Goal: Task Accomplishment & Management: Use online tool/utility

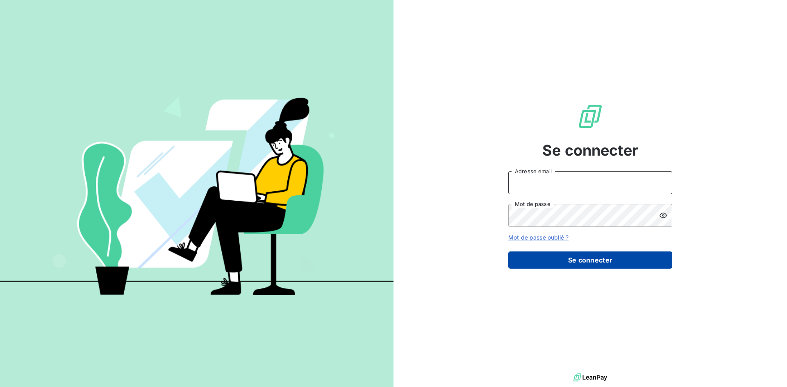
type input "[EMAIL_ADDRESS][DOMAIN_NAME]"
click at [608, 260] on button "Se connecter" at bounding box center [590, 260] width 164 height 17
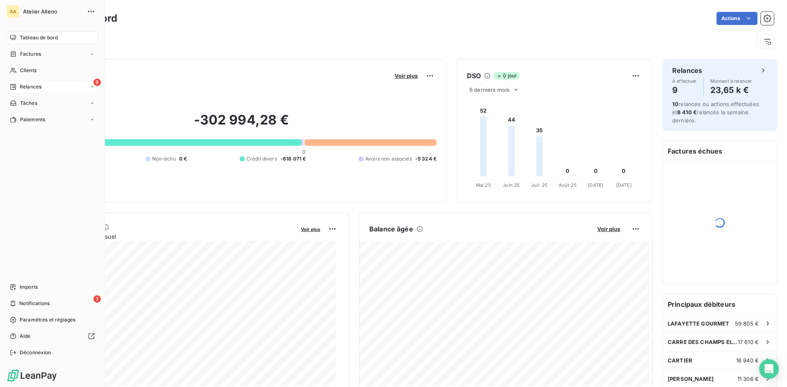
click at [18, 88] on div "Relances" at bounding box center [26, 86] width 32 height 7
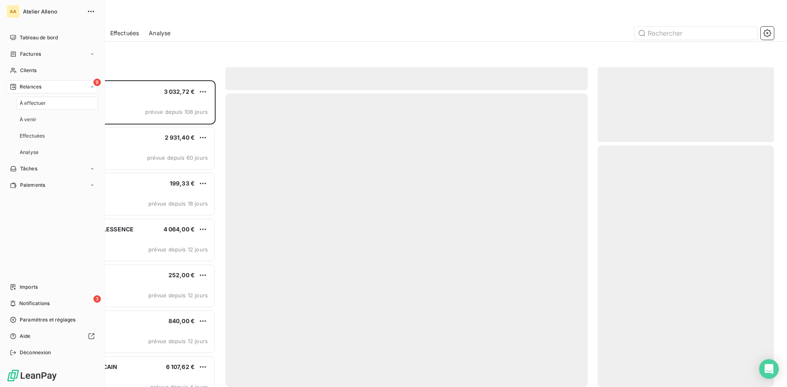
scroll to position [301, 170]
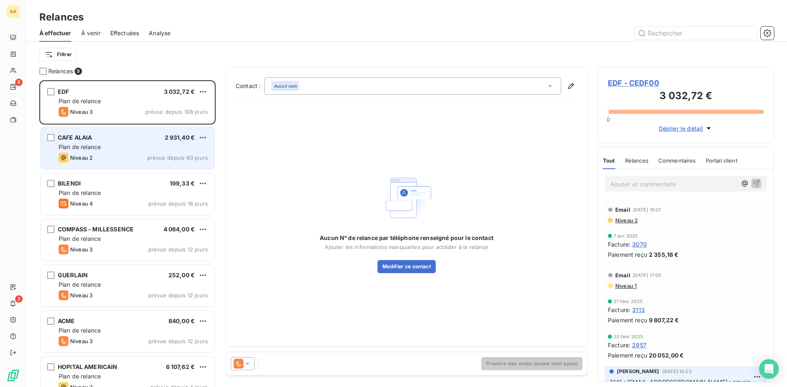
click at [125, 144] on div "Plan de relance" at bounding box center [133, 147] width 149 height 8
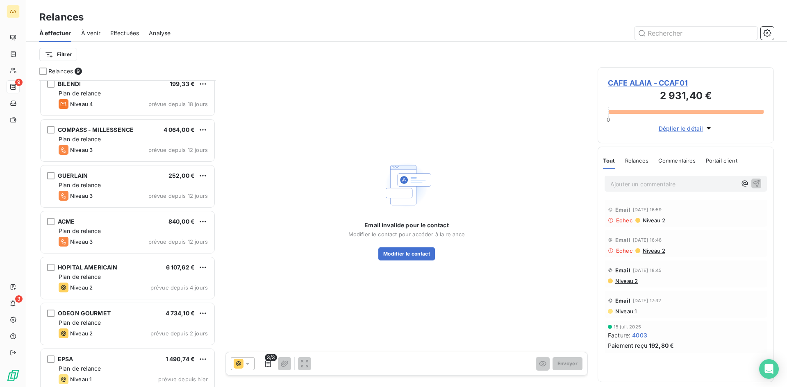
scroll to position [107, 0]
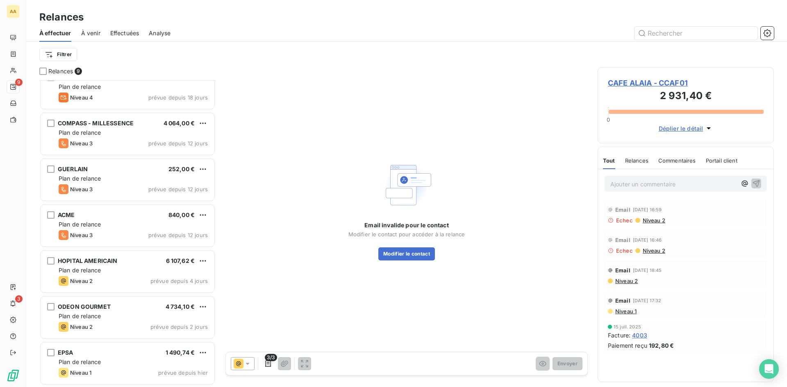
click at [136, 262] on div "HOPITAL AMERICAIN 6 107,62 €" at bounding box center [133, 260] width 149 height 7
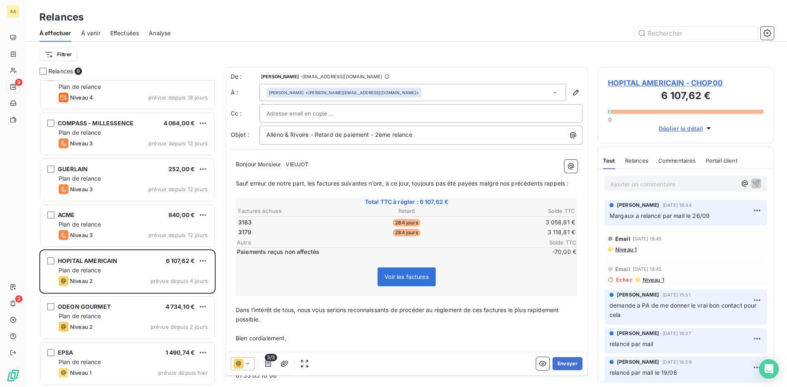
click at [249, 363] on icon at bounding box center [247, 364] width 8 height 8
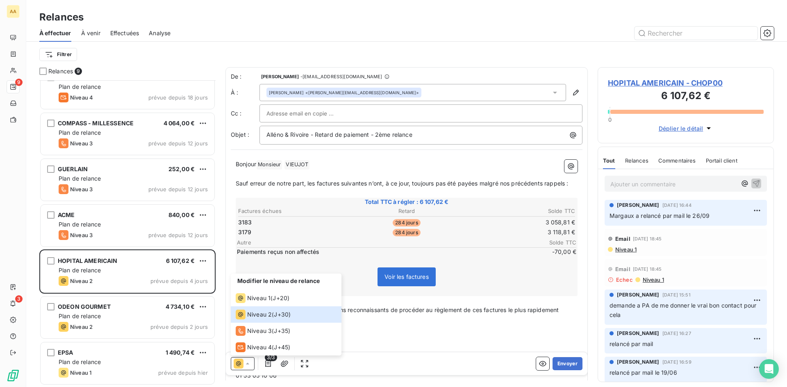
click at [358, 362] on div "Modifier le niveau de relance Niveau 1 ( J+20 ) Niveau 2 ( J+30 ) Niveau 3 ( J+…" at bounding box center [406, 363] width 361 height 23
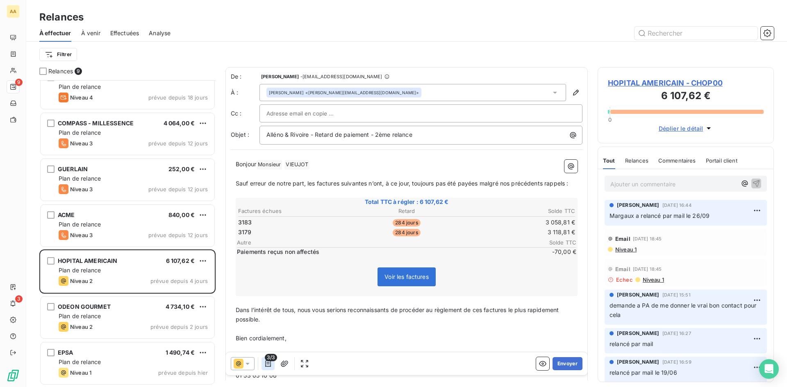
click at [267, 363] on icon "button" at bounding box center [268, 364] width 8 height 8
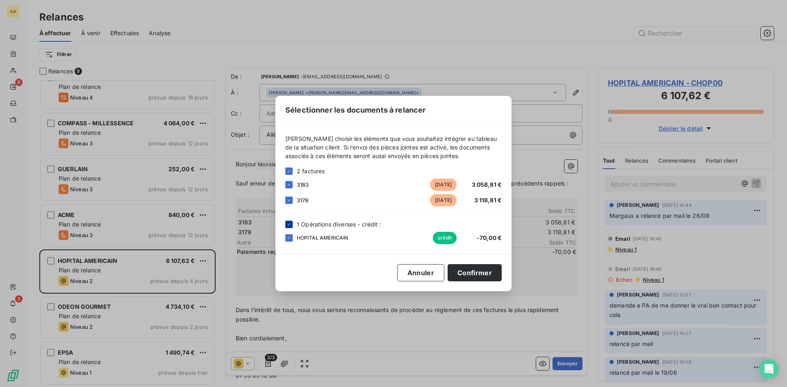
click at [286, 224] on div at bounding box center [288, 224] width 7 height 7
click at [469, 272] on button "Confirmer" at bounding box center [474, 272] width 54 height 17
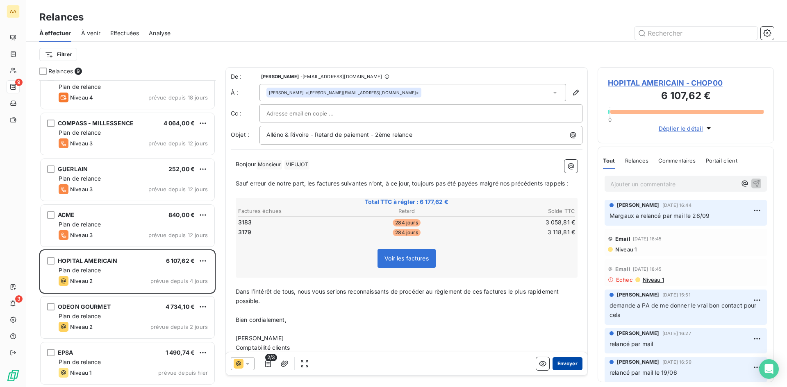
click at [564, 364] on button "Envoyer" at bounding box center [567, 363] width 30 height 13
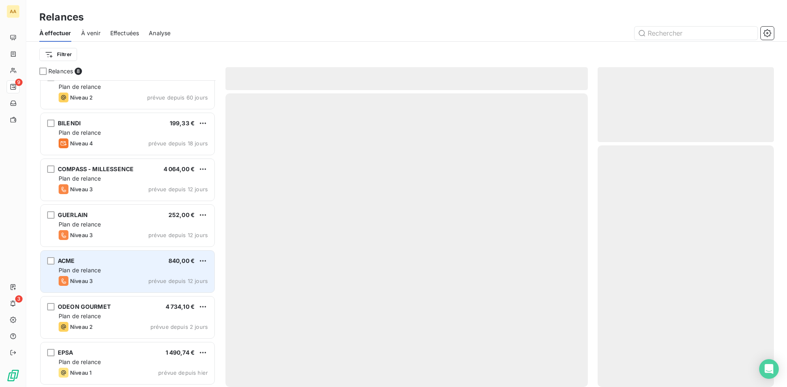
scroll to position [60, 0]
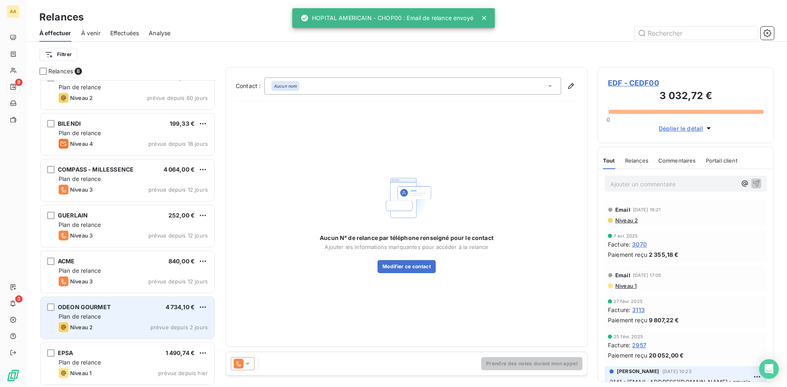
click at [117, 314] on div "Plan de relance" at bounding box center [133, 317] width 149 height 8
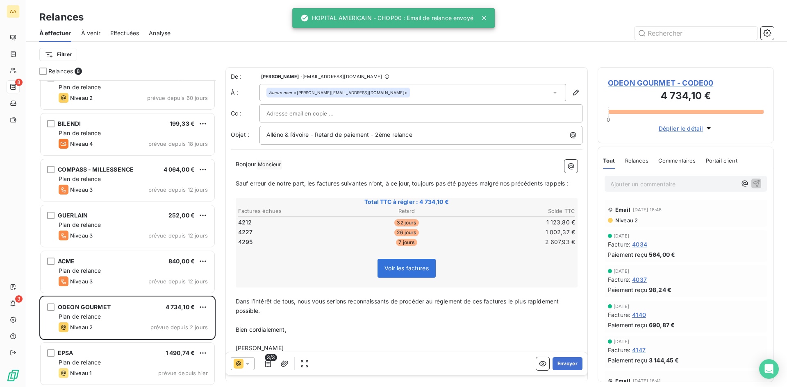
click at [247, 359] on div at bounding box center [243, 363] width 24 height 13
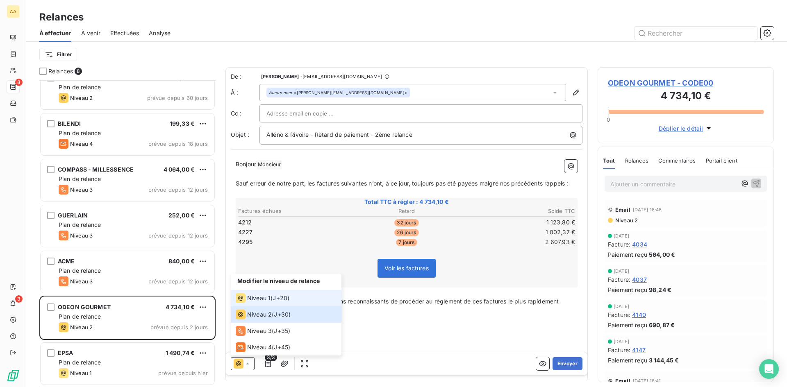
click at [283, 298] on span "J+20 )" at bounding box center [280, 298] width 17 height 8
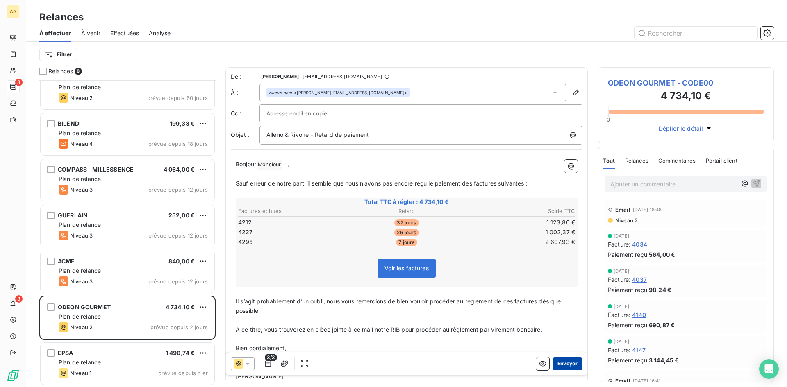
click at [566, 361] on button "Envoyer" at bounding box center [567, 363] width 30 height 13
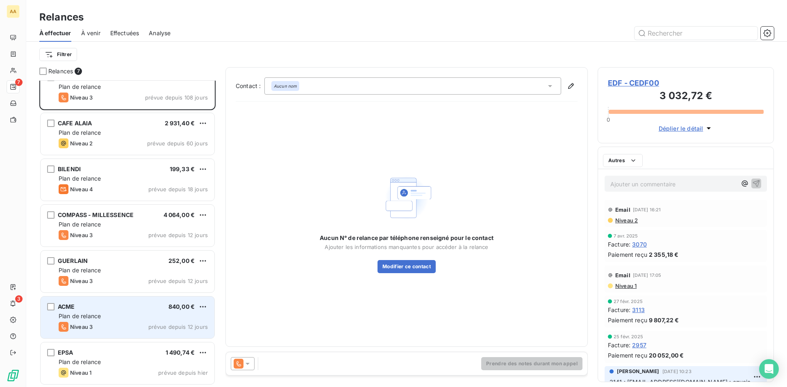
scroll to position [14, 0]
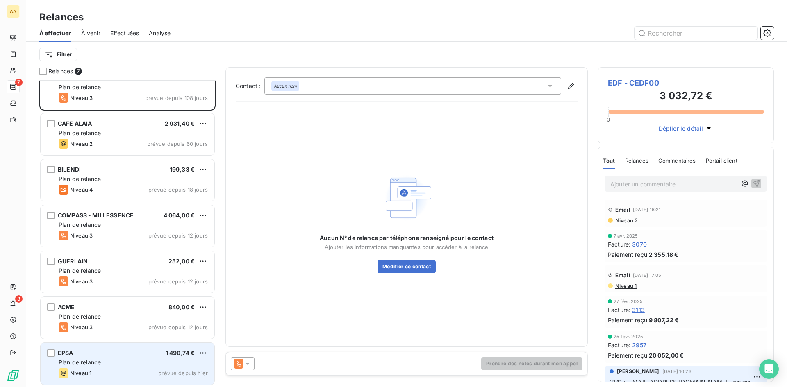
drag, startPoint x: 132, startPoint y: 343, endPoint x: 131, endPoint y: 350, distance: 7.1
click at [132, 343] on div "EPSA 1 490,74 € Plan de relance Niveau 1 prévue depuis [DATE]" at bounding box center [128, 364] width 174 height 42
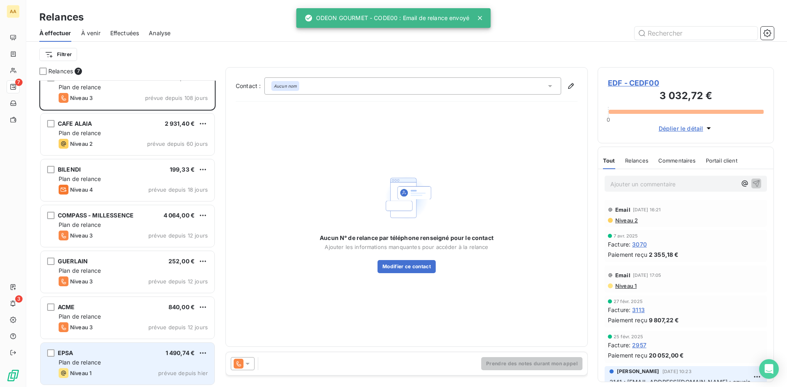
click at [88, 372] on span "Niveau 1" at bounding box center [80, 373] width 21 height 7
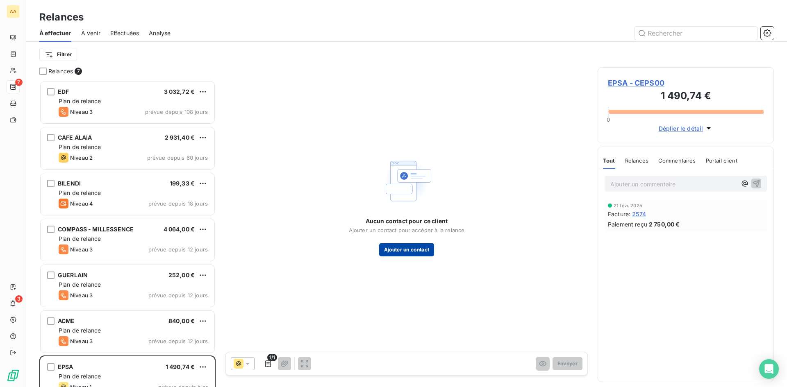
click at [415, 243] on button "Ajouter un contact" at bounding box center [406, 249] width 55 height 13
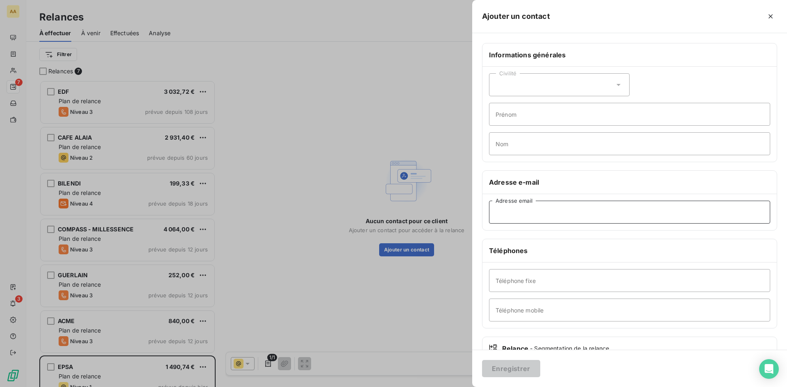
click at [517, 207] on input "Adresse email" at bounding box center [629, 212] width 281 height 23
paste input "[EMAIL_ADDRESS][DOMAIN_NAME]"
type input "[EMAIL_ADDRESS][DOMAIN_NAME]"
click at [521, 83] on div "Civilité" at bounding box center [559, 84] width 141 height 23
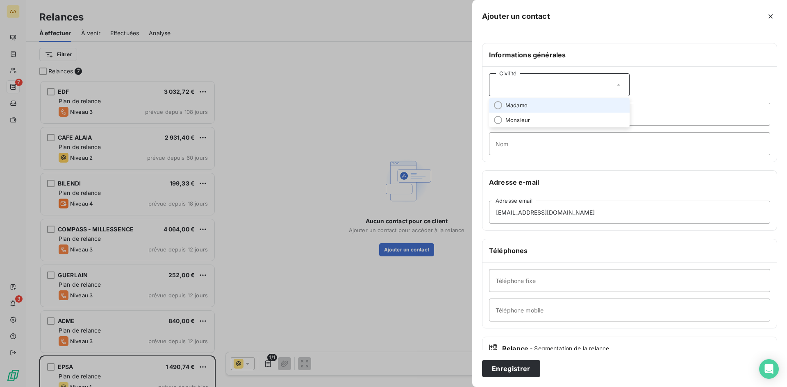
click at [523, 110] on li "Madame" at bounding box center [559, 105] width 141 height 15
click at [518, 140] on input "Nom" at bounding box center [629, 143] width 281 height 23
type input "RUSTER"
click at [516, 114] on input "Prénom" at bounding box center [629, 114] width 281 height 23
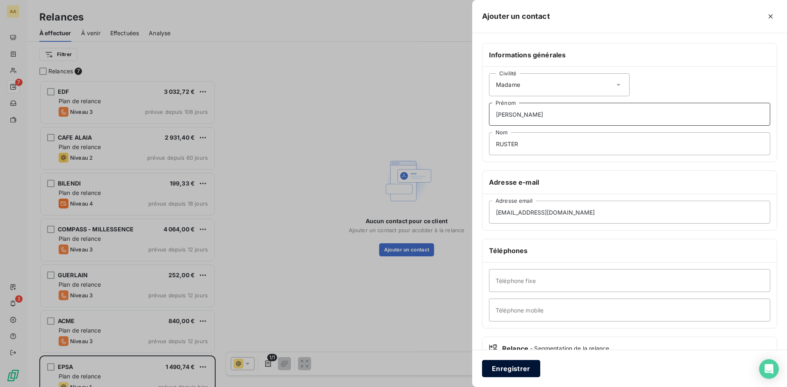
type input "[PERSON_NAME]"
click at [510, 370] on button "Enregistrer" at bounding box center [511, 368] width 58 height 17
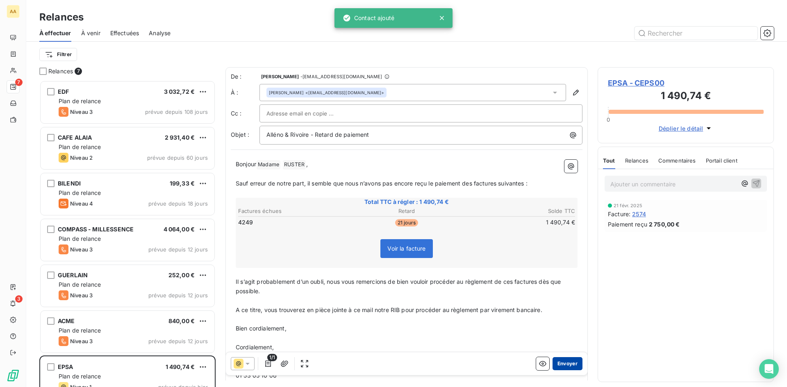
click at [566, 365] on button "Envoyer" at bounding box center [567, 363] width 30 height 13
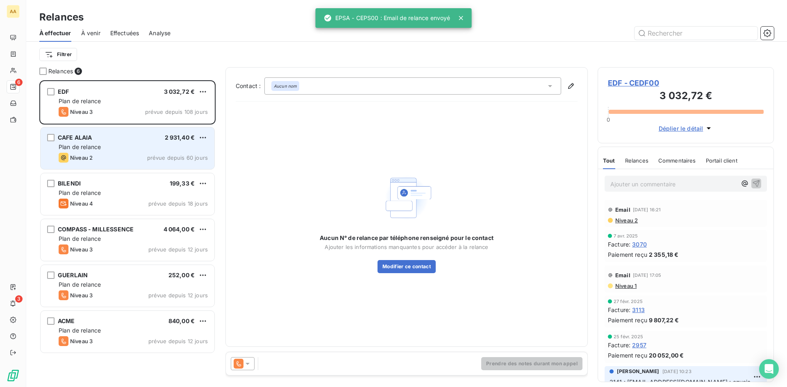
click at [116, 151] on div "Plan de relance" at bounding box center [133, 147] width 149 height 8
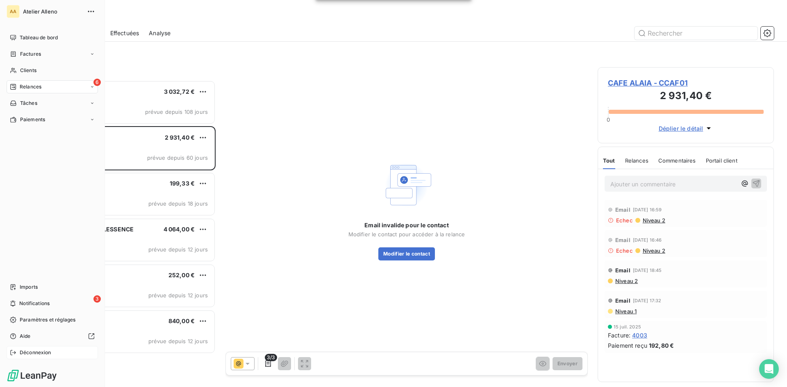
click at [36, 353] on span "Déconnexion" at bounding box center [36, 352] width 32 height 7
